Goal: Task Accomplishment & Management: Use online tool/utility

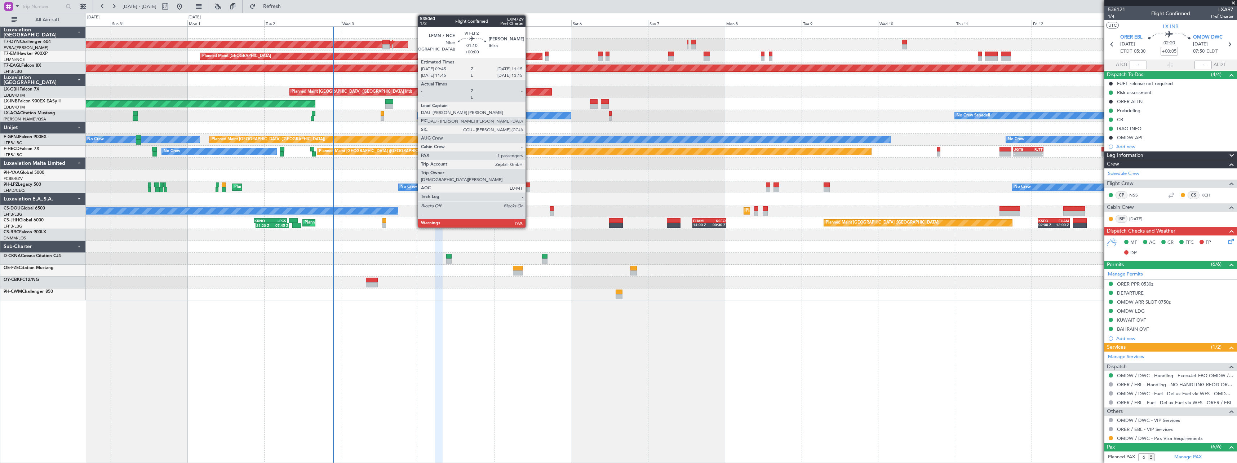
click at [529, 185] on div at bounding box center [527, 184] width 5 height 5
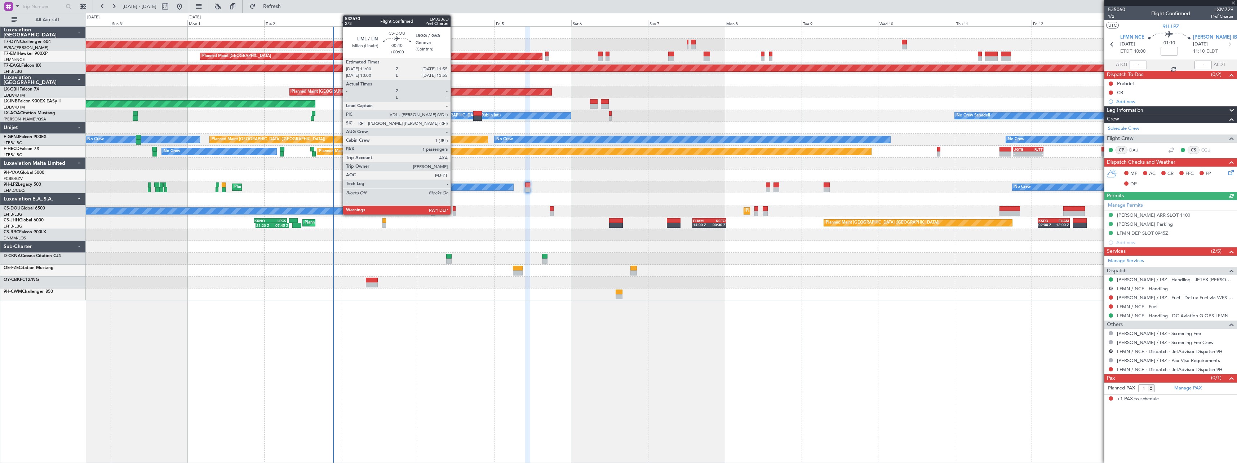
click at [454, 211] on div at bounding box center [454, 213] width 3 height 5
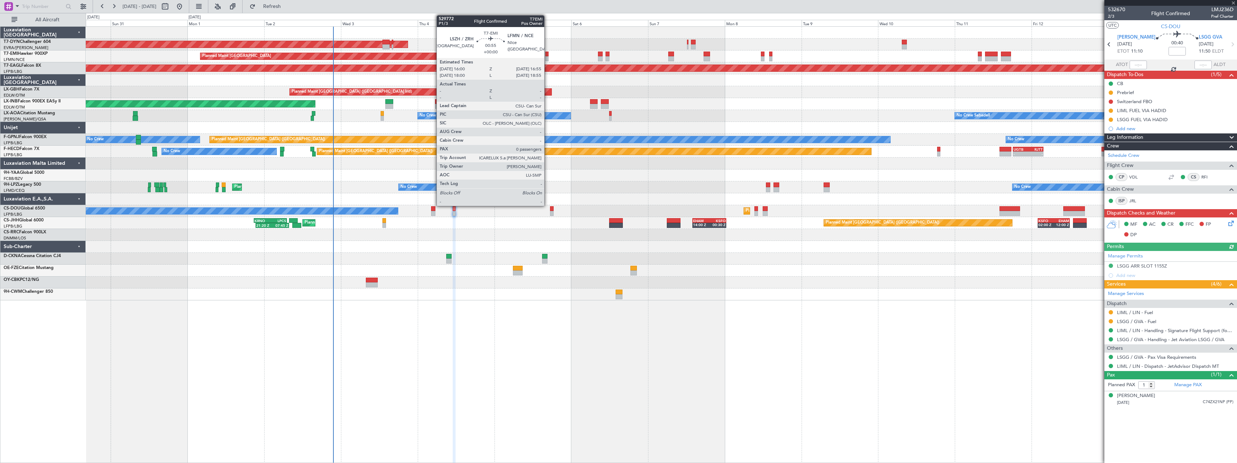
click at [547, 54] on div at bounding box center [546, 54] width 3 height 5
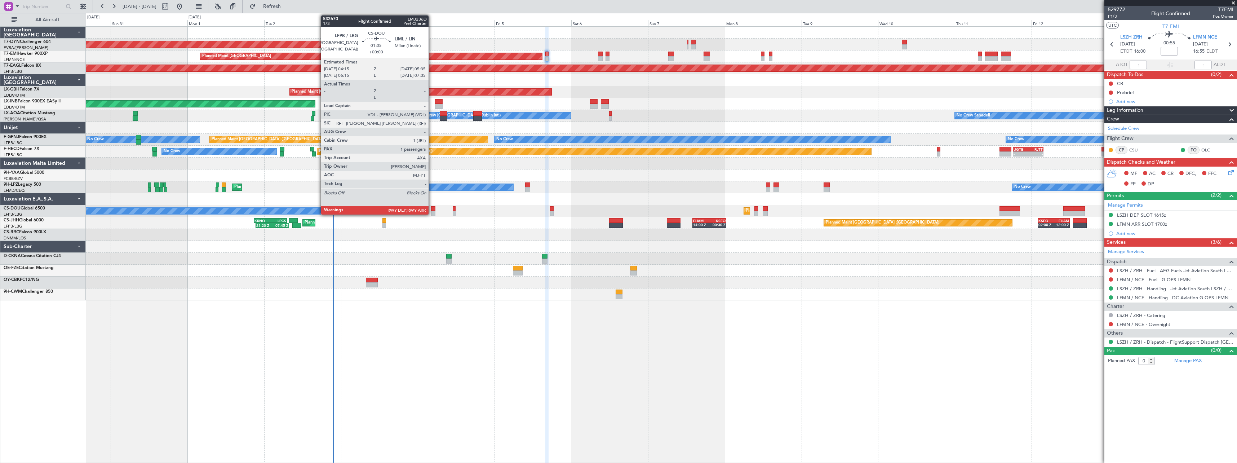
click at [432, 208] on div at bounding box center [433, 208] width 4 height 5
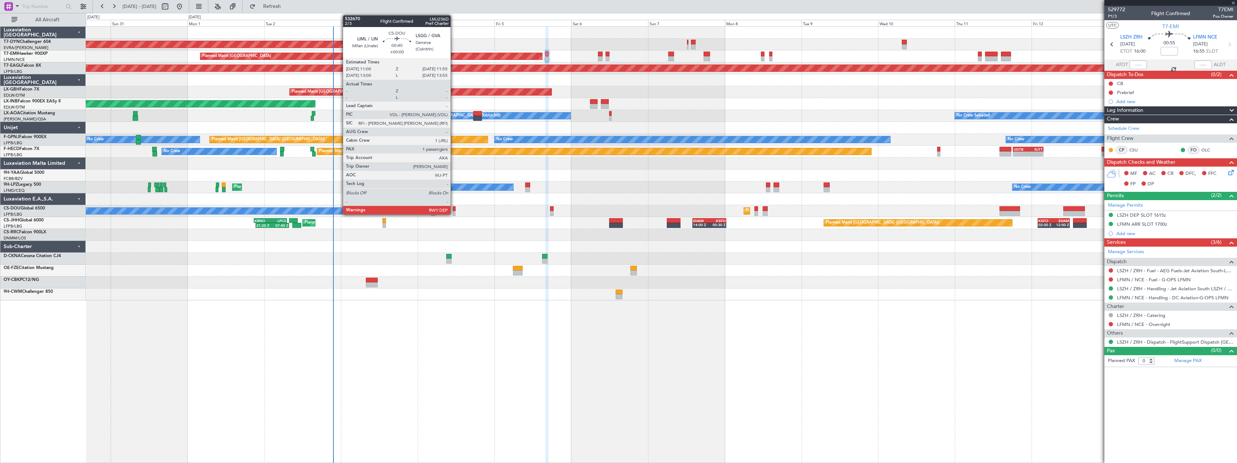
type input "1"
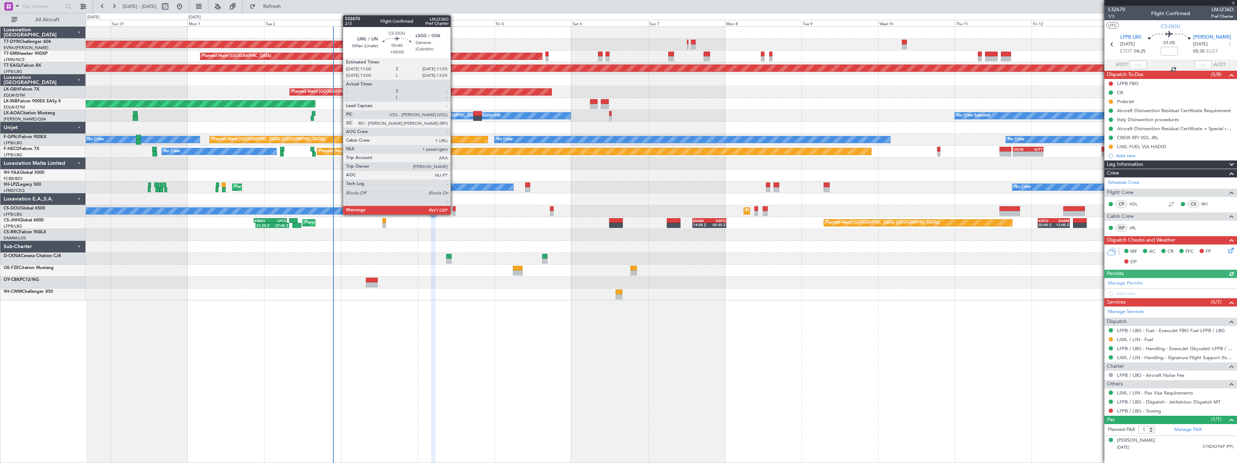
click at [454, 209] on div at bounding box center [454, 208] width 3 height 5
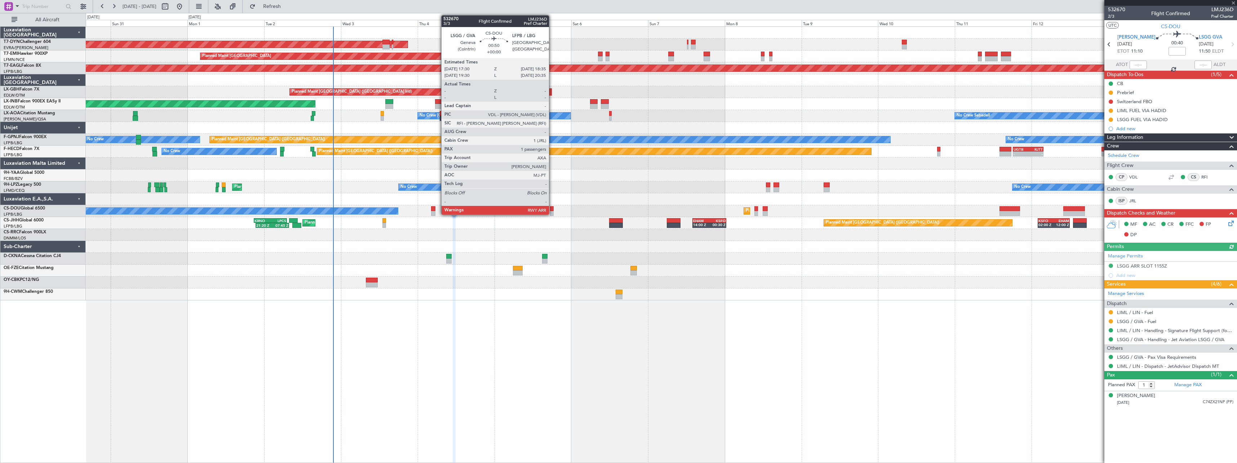
click at [552, 210] on div at bounding box center [552, 208] width 4 height 5
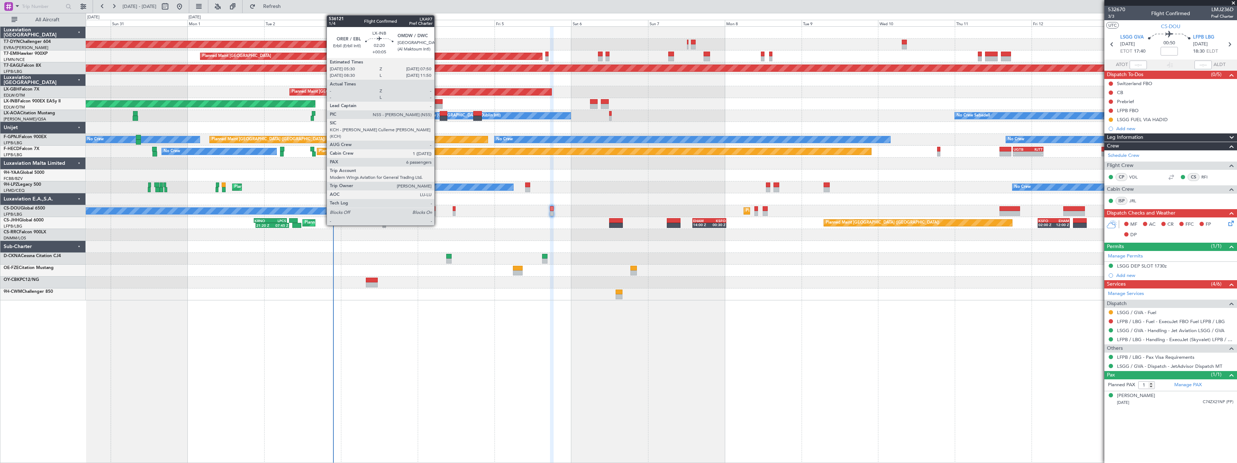
click at [437, 105] on div at bounding box center [439, 106] width 8 height 5
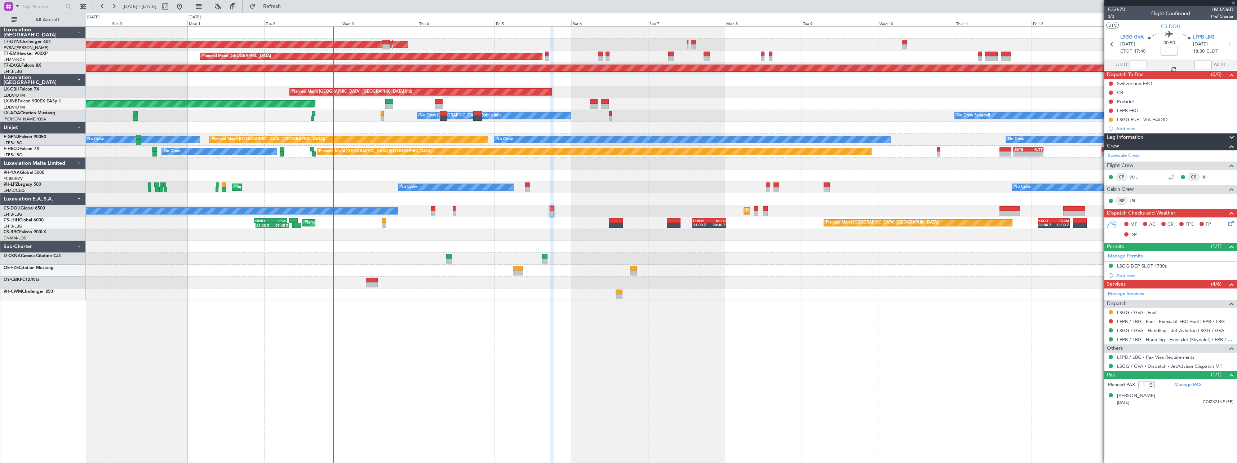
type input "+00:05"
type input "6"
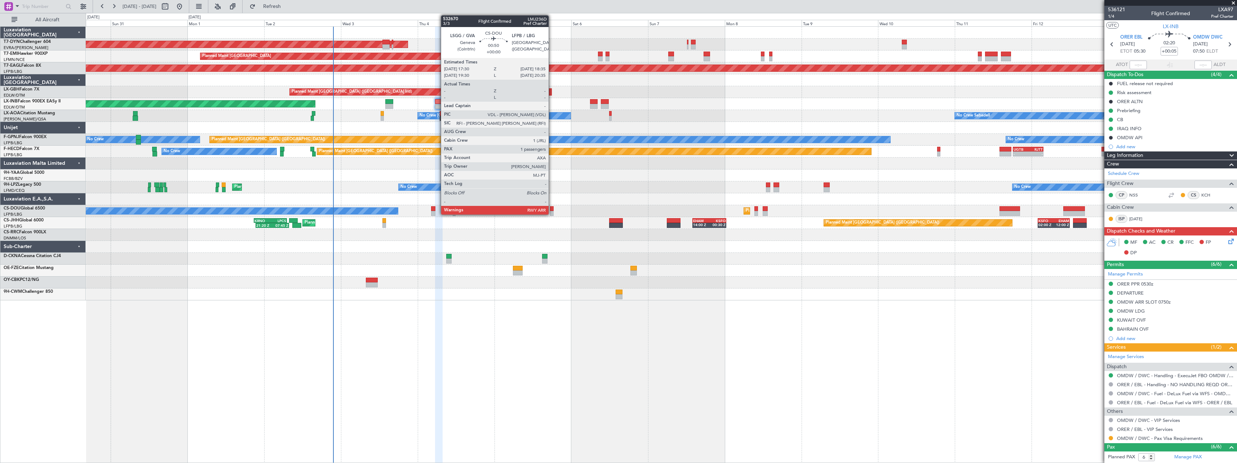
click at [552, 207] on div at bounding box center [552, 208] width 4 height 5
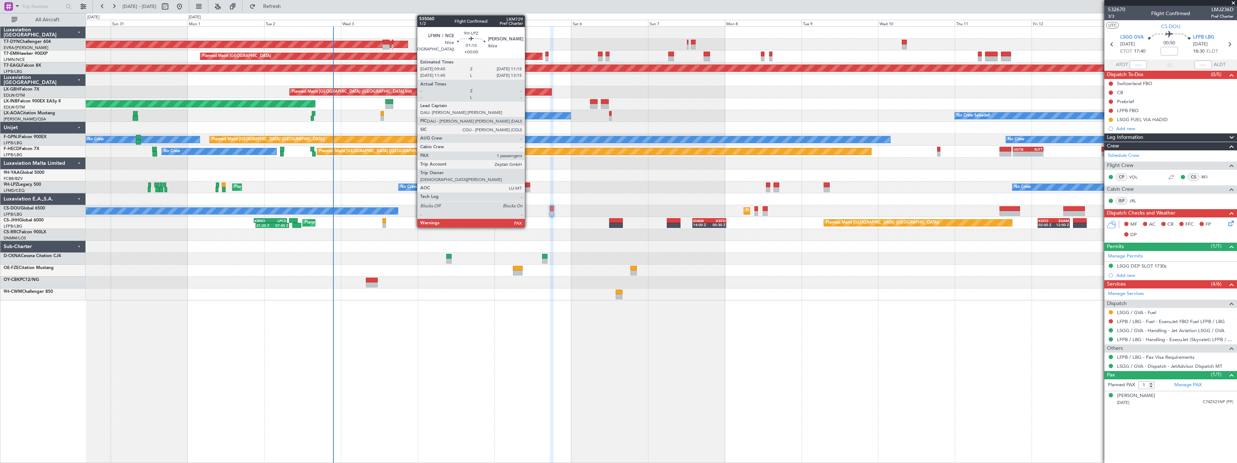
click at [528, 188] on div at bounding box center [527, 189] width 5 height 5
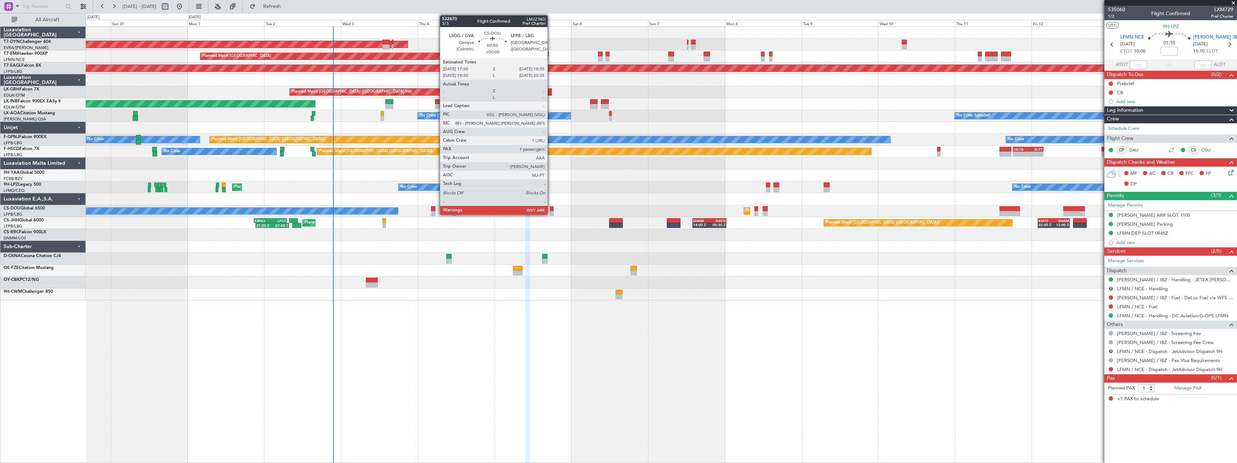
click at [551, 212] on div at bounding box center [552, 213] width 4 height 5
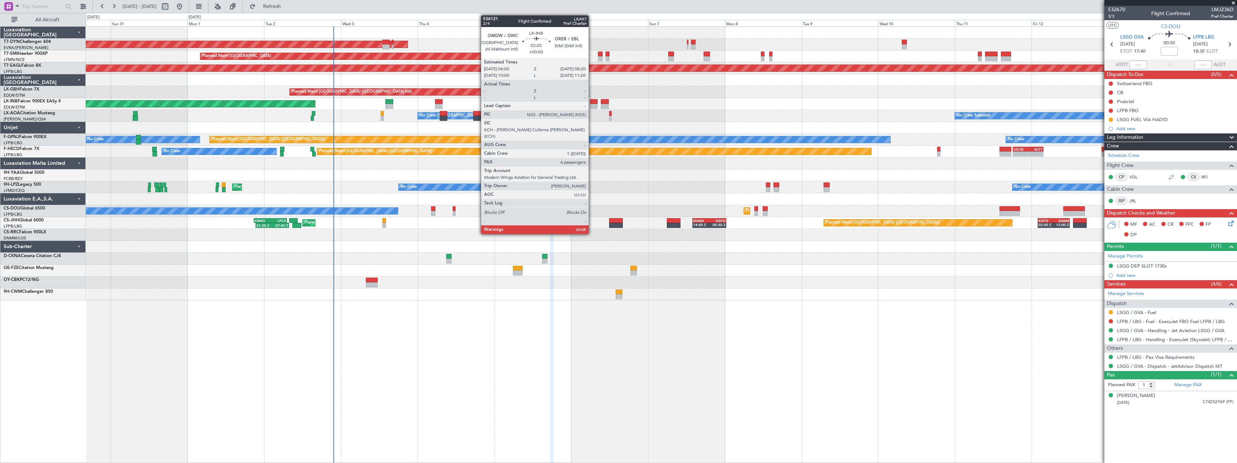
click at [592, 101] on div at bounding box center [594, 101] width 8 height 5
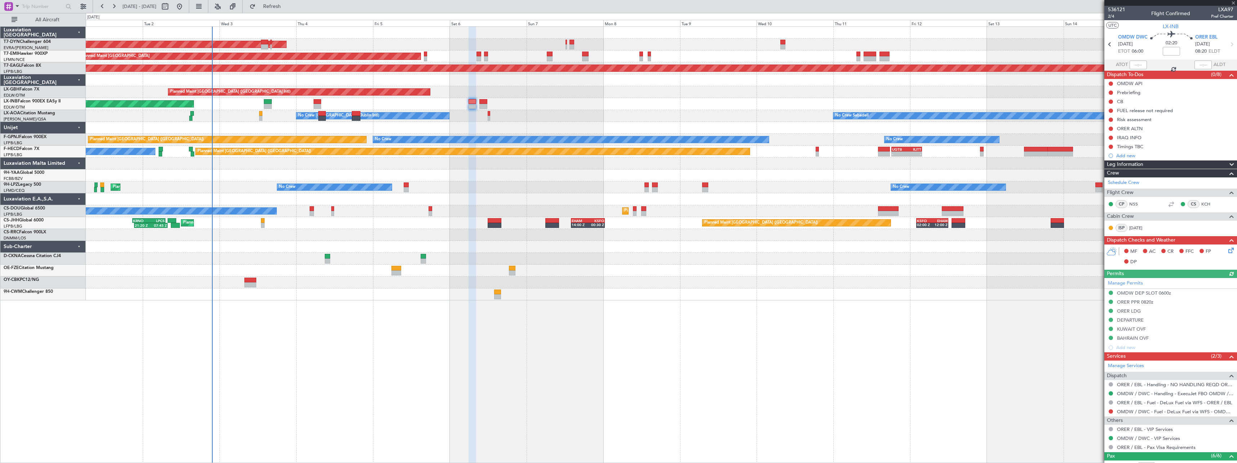
click at [754, 298] on div at bounding box center [661, 294] width 1150 height 12
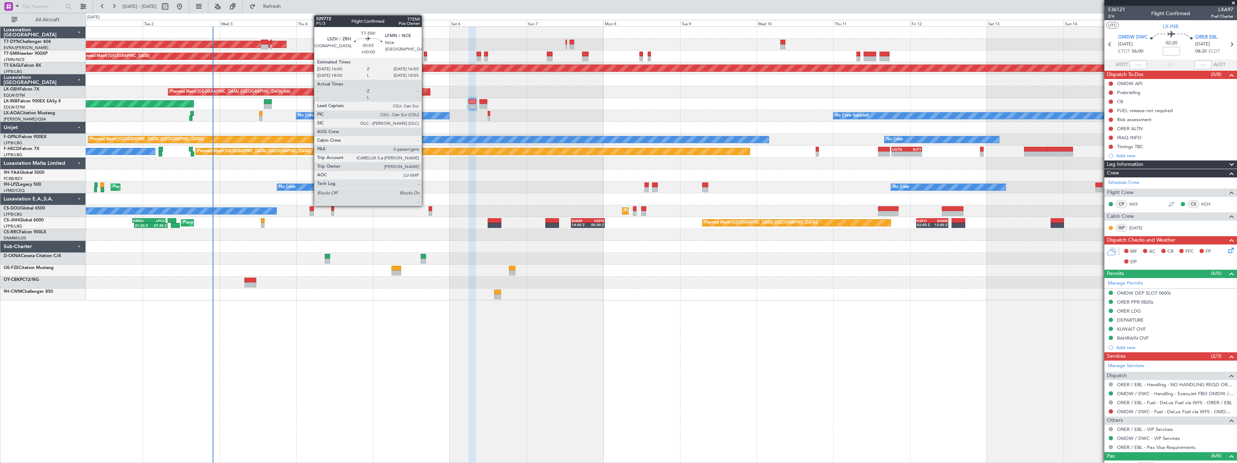
click at [425, 53] on div at bounding box center [425, 54] width 3 height 5
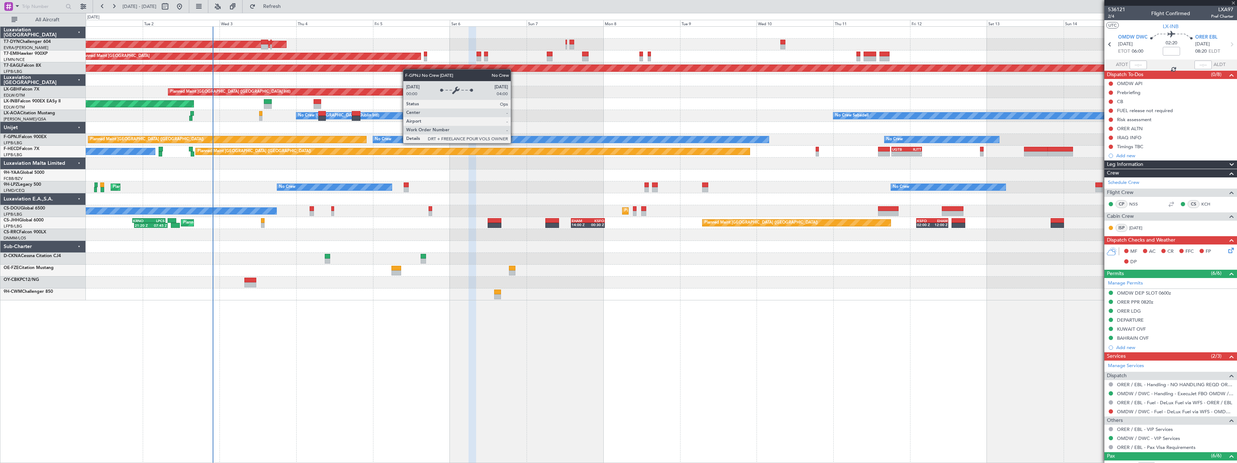
type input "0"
